Goal: Task Accomplishment & Management: Use online tool/utility

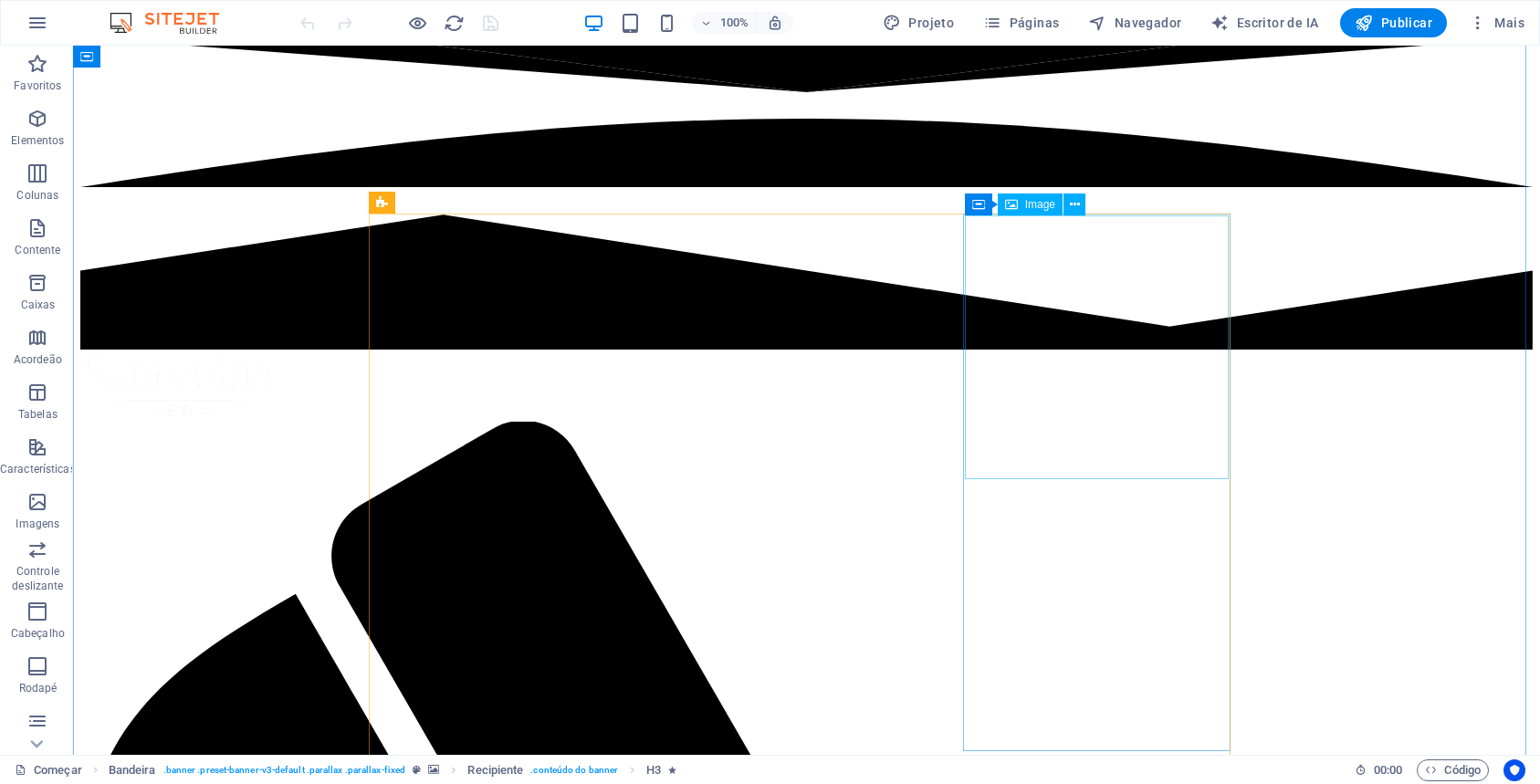
scroll to position [827, 0]
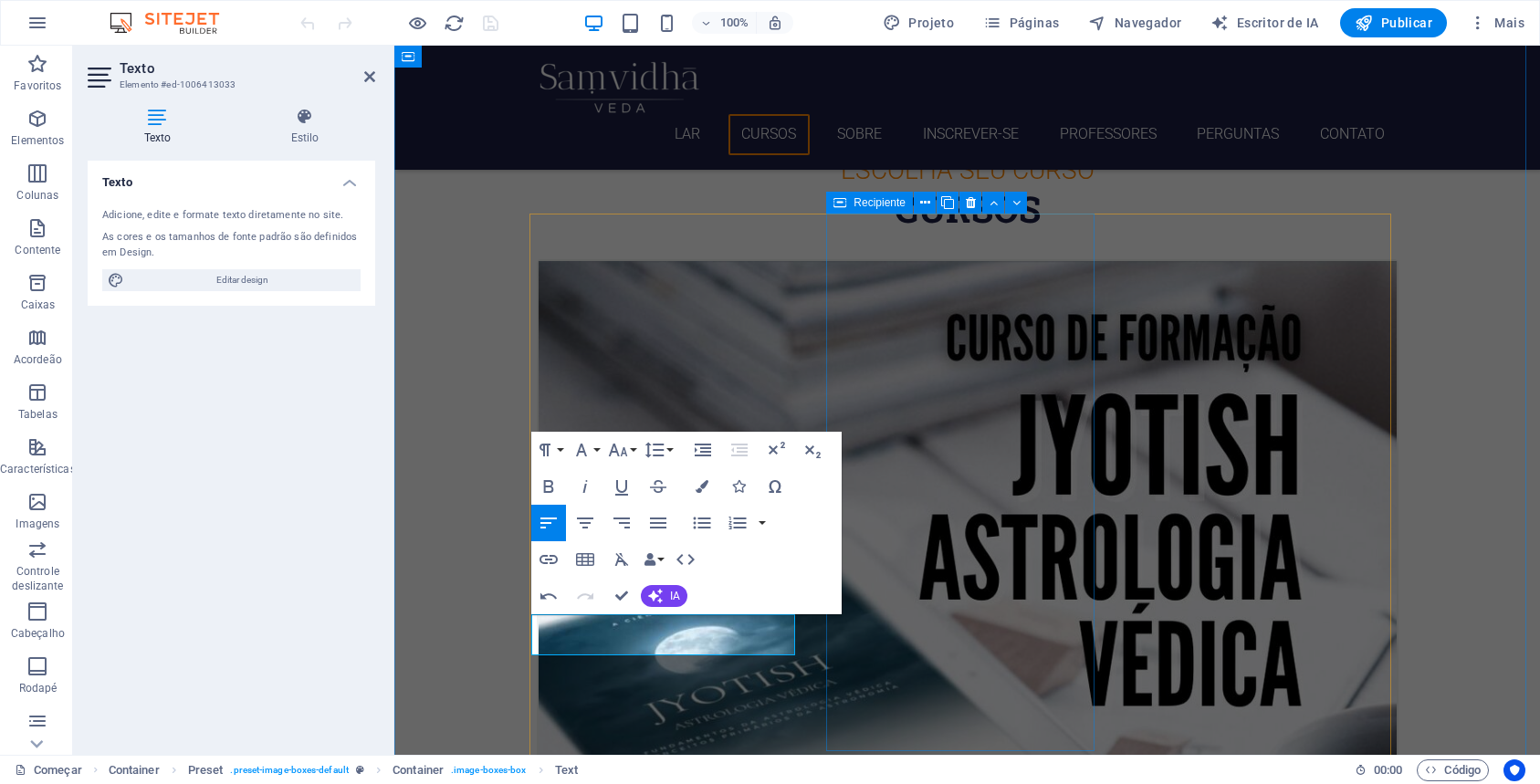
drag, startPoint x: 954, startPoint y: 664, endPoint x: 973, endPoint y: 659, distance: 19.6
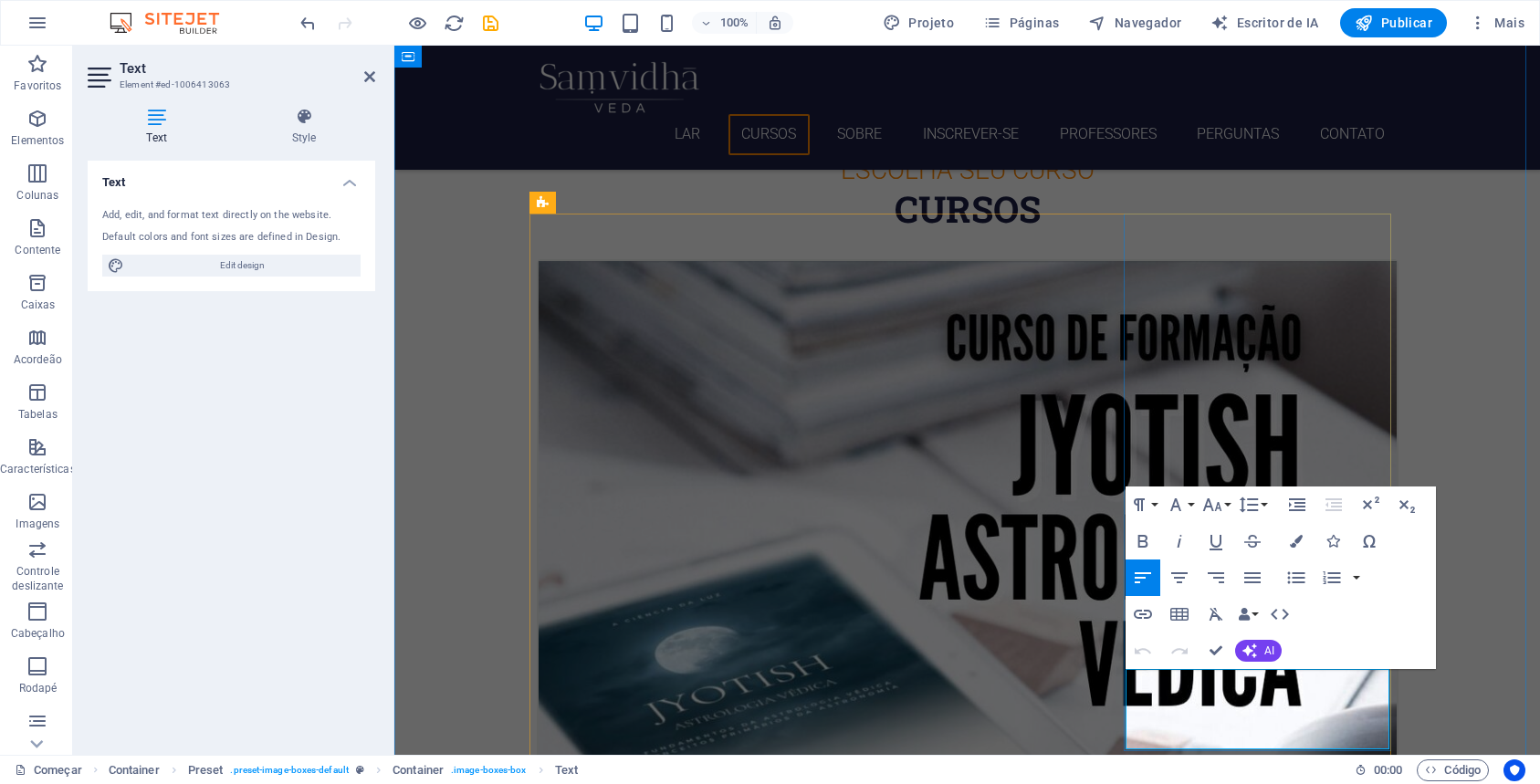
drag, startPoint x: 1203, startPoint y: 714, endPoint x: 1138, endPoint y: 681, distance: 72.9
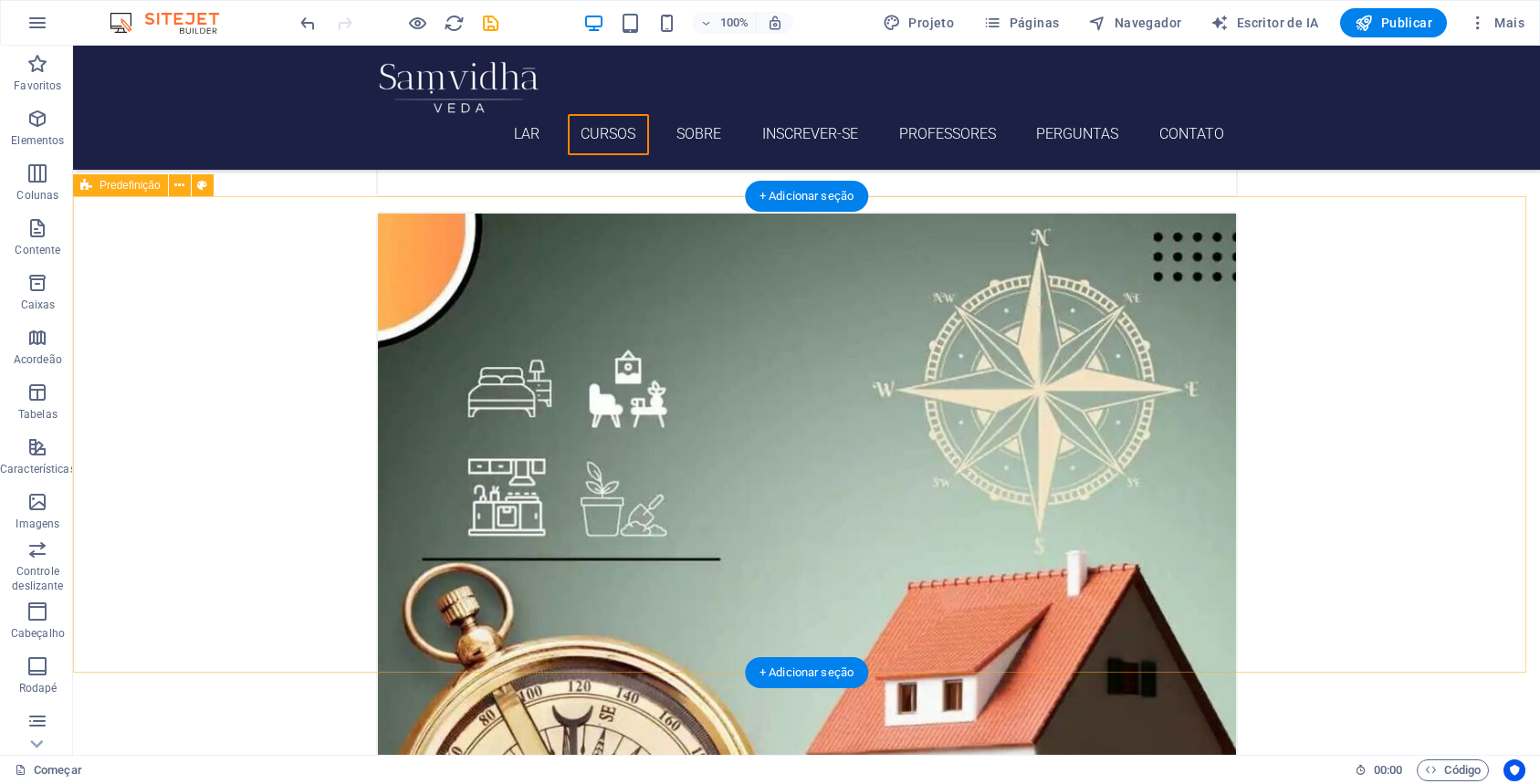
scroll to position [1931, 0]
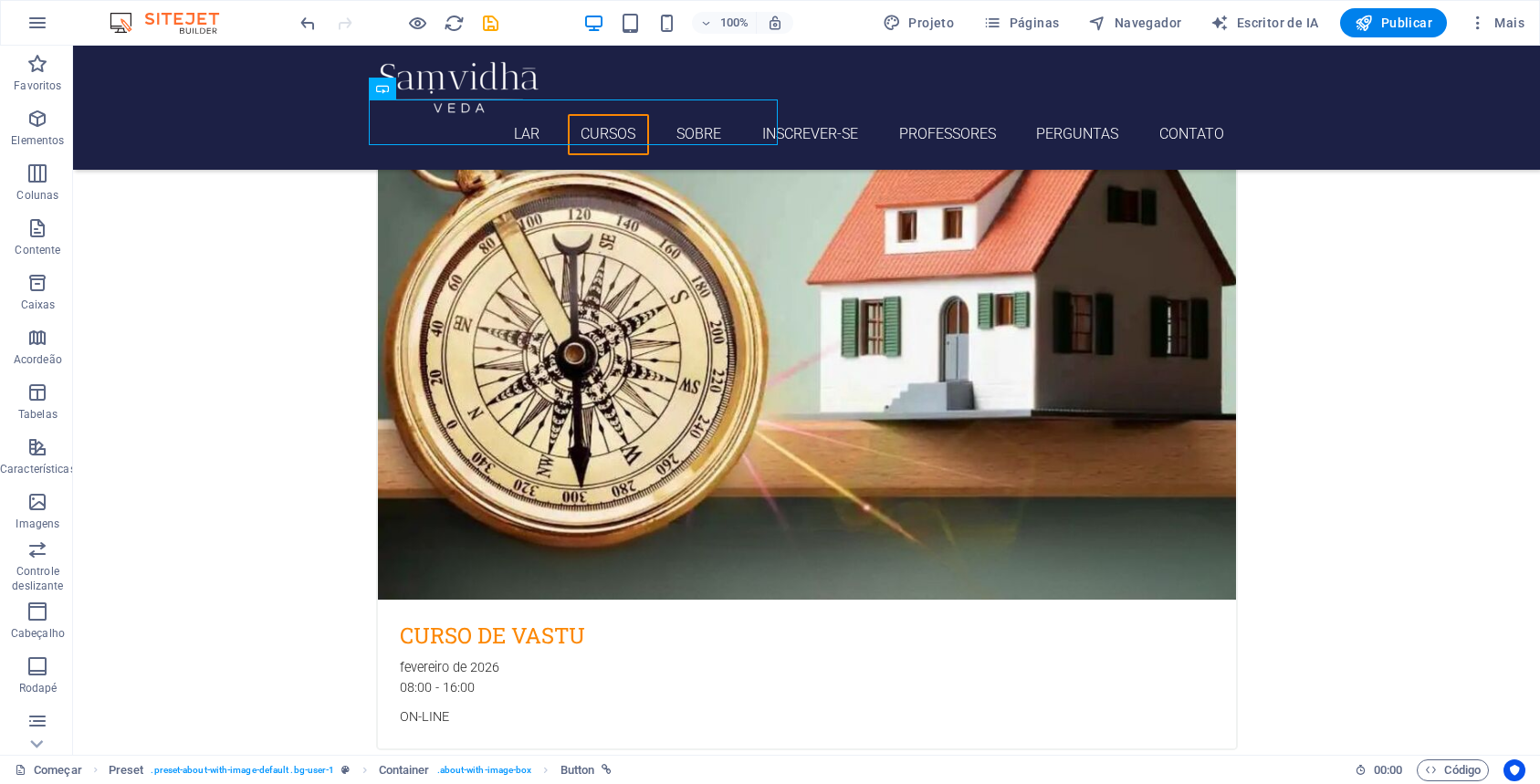
scroll to position [2401, 0]
